Goal: Task Accomplishment & Management: Complete application form

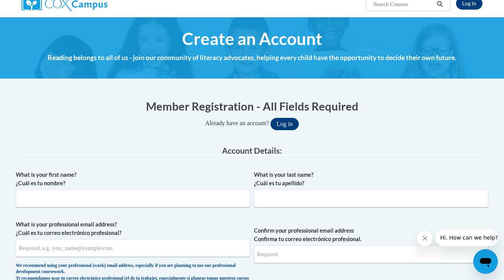
scroll to position [66, 0]
type input "Alex"
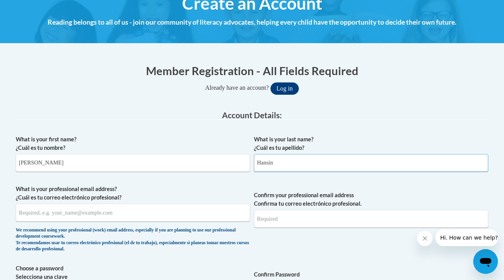
scroll to position [108, 0]
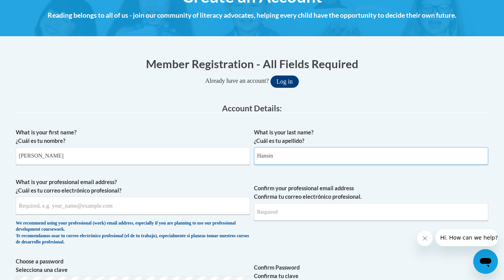
type input "Hansin"
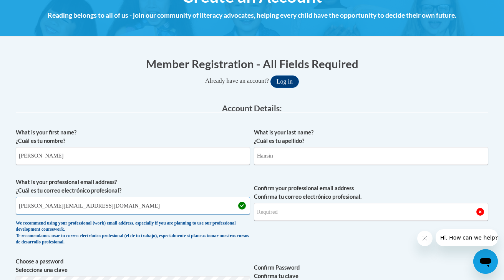
type input "hansina@vcu.edu"
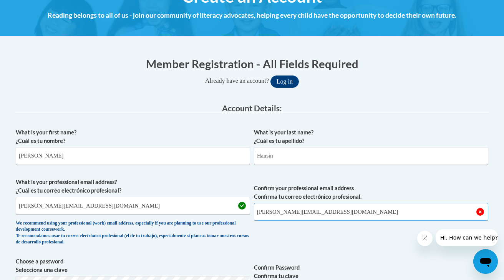
type input "hansina@vcu.edu"
click at [315, 229] on span "Confirm your professional email address Confirma tu correo electrónico profesio…" at bounding box center [371, 213] width 235 height 71
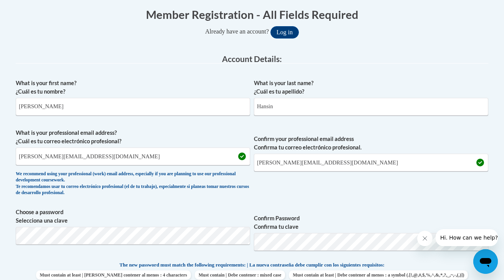
scroll to position [178, 0]
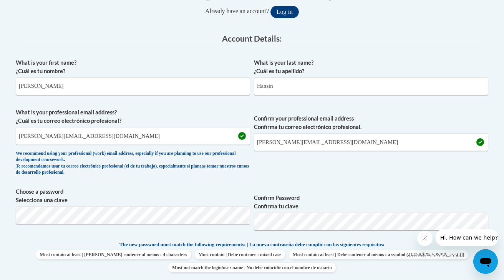
click at [182, 211] on fieldset "Account Details: xcvbxvcb Biography New Photo (GIF / JPEG) What is your first n…" at bounding box center [252, 221] width 473 height 375
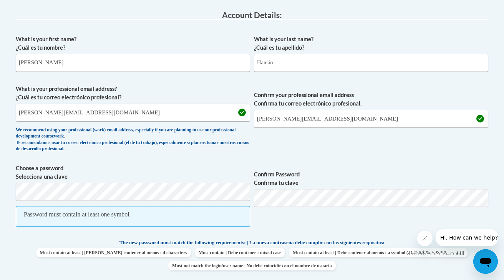
scroll to position [202, 0]
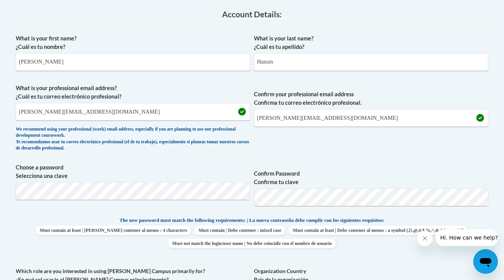
click at [365, 171] on label "Confirm Password Confirma tu clave" at bounding box center [371, 177] width 235 height 17
click at [398, 160] on div "What is your first name? ¿Cuál es tu nombre? Alex What is your last name? ¿Cuál…" at bounding box center [252, 205] width 473 height 351
click at [55, 216] on p "The new password must match the following requirements: | La nueva contraseña d…" at bounding box center [252, 221] width 473 height 10
click at [340, 167] on span "Confirm Password Confirma tu clave" at bounding box center [371, 187] width 235 height 49
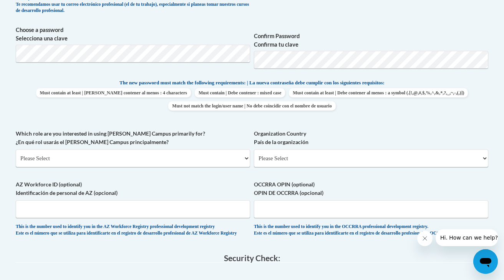
scroll to position [340, 0]
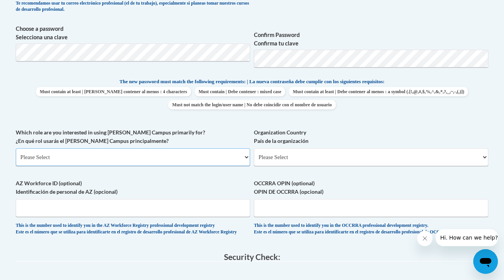
select select "5a18ea06-2b54-4451-96f2-d152daf9eac5"
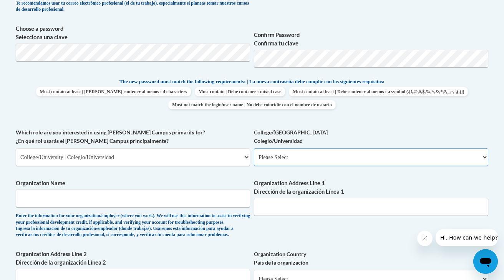
select select "99b32b07-cffc-426c-8bf6-0cd77760d84b"
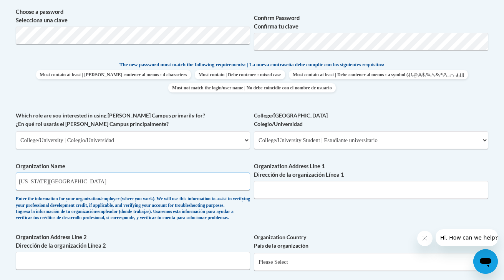
scroll to position [360, 0]
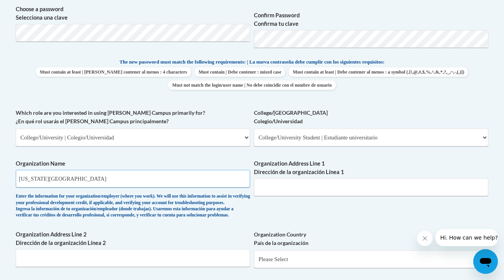
type input "Virginia Commonwealth University"
click at [263, 179] on input "Organization Address Line 1 Dirección de la organización Línea 1" at bounding box center [371, 187] width 235 height 18
paste input "701 W Grace St, Richmond, VA 23220"
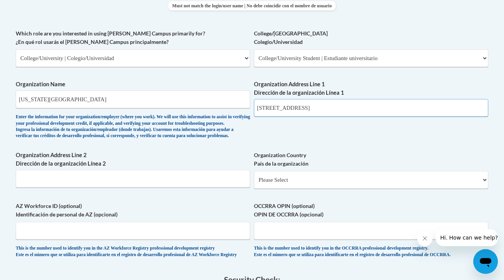
scroll to position [441, 0]
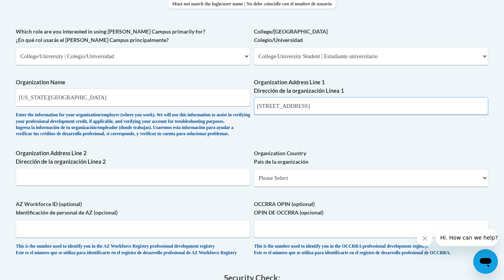
click at [297, 101] on input "701 W Grace St, Richmond, VA 23220" at bounding box center [371, 106] width 235 height 18
drag, startPoint x: 297, startPoint y: 100, endPoint x: 361, endPoint y: 102, distance: 64.2
click at [361, 102] on input "701 W Grace St Richmond, VA 23220" at bounding box center [371, 106] width 235 height 18
drag, startPoint x: 297, startPoint y: 99, endPoint x: 342, endPoint y: 137, distance: 59.2
click at [342, 137] on div "What is your first name? ¿Cuál es tu nombre? Alex What is your last name? ¿Cuál…" at bounding box center [252, 27] width 473 height 472
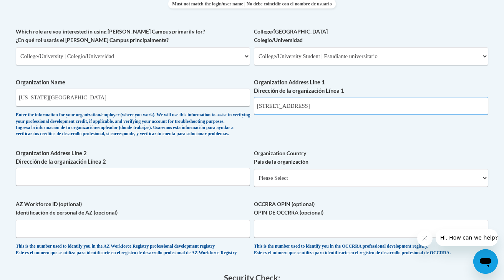
type input "701 W Grace St"
paste input "Richmond, VA 23220"
type input "Richmond, VA 23220"
select select "ad49bcad-a171-4b2e-b99c-48b446064914"
select select
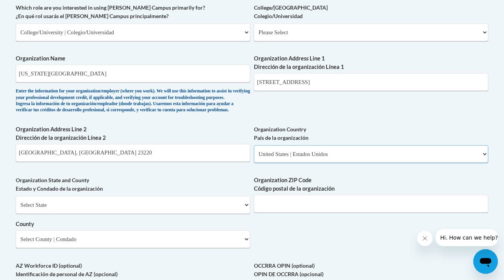
scroll to position [466, 0]
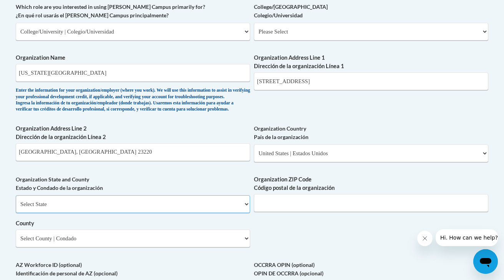
select select "Virginia"
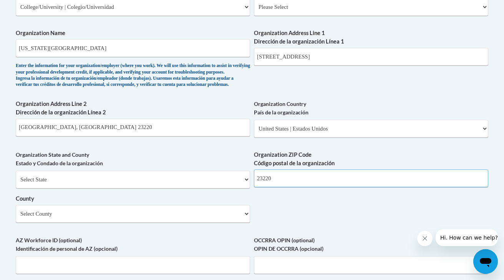
scroll to position [494, 0]
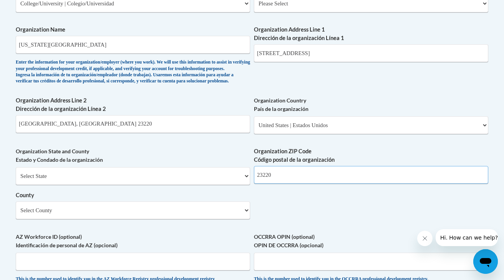
type input "23220"
click at [212, 201] on div "Select State Alabama Alaska Arizona Arkansas California Colorado Connecticut De…" at bounding box center [133, 193] width 235 height 52
click at [252, 208] on div "What is your first name? ¿Cuál es tu nombre? Alex What is your last name? ¿Cuál…" at bounding box center [252, 18] width 473 height 558
select select "Richmond"
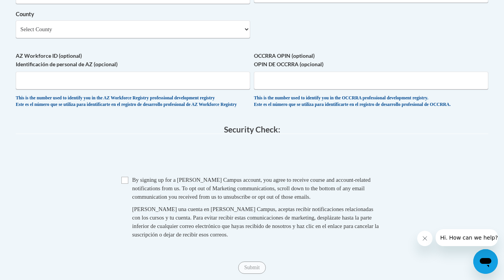
scroll to position [675, 0]
click at [127, 183] on input "Checkbox" at bounding box center [125, 179] width 7 height 7
checkbox input "true"
click at [249, 265] on input "Submit" at bounding box center [252, 266] width 28 height 12
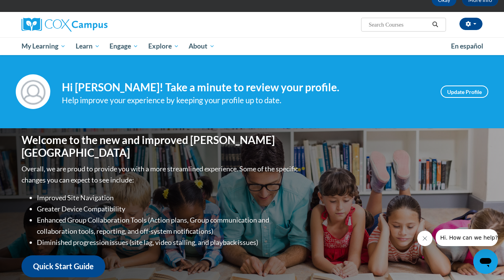
scroll to position [44, 0]
